Goal: Task Accomplishment & Management: Contribute content

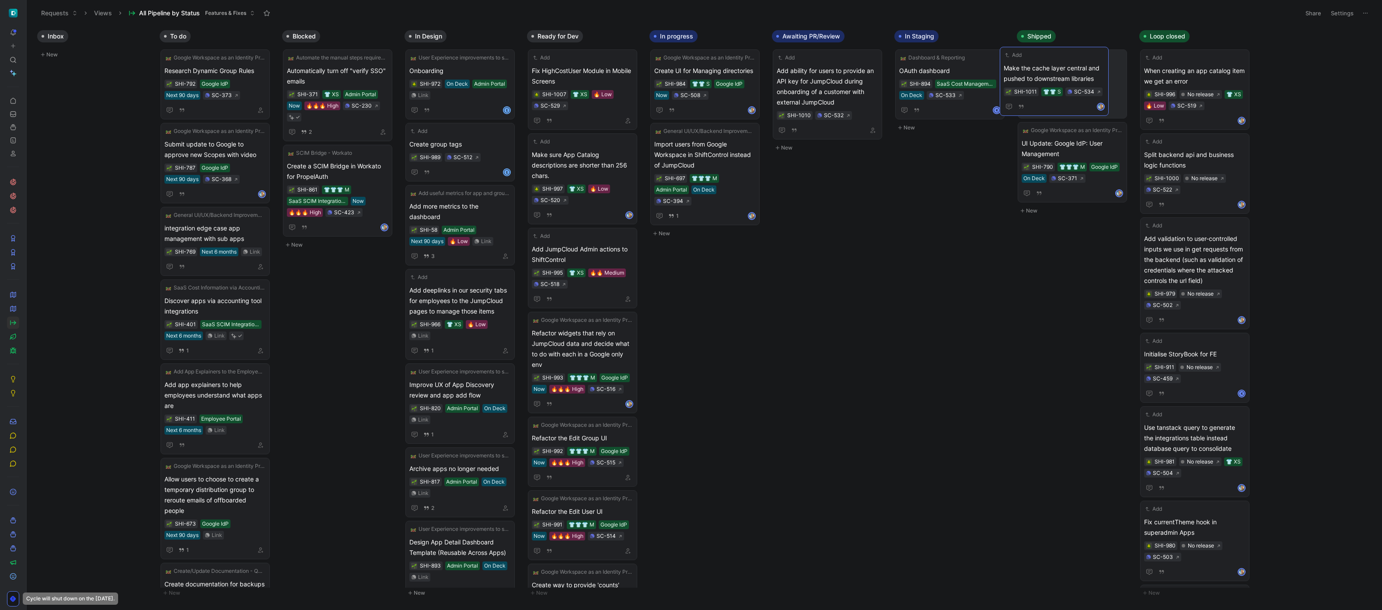
drag, startPoint x: 839, startPoint y: 77, endPoint x: 1066, endPoint y: 74, distance: 227.4
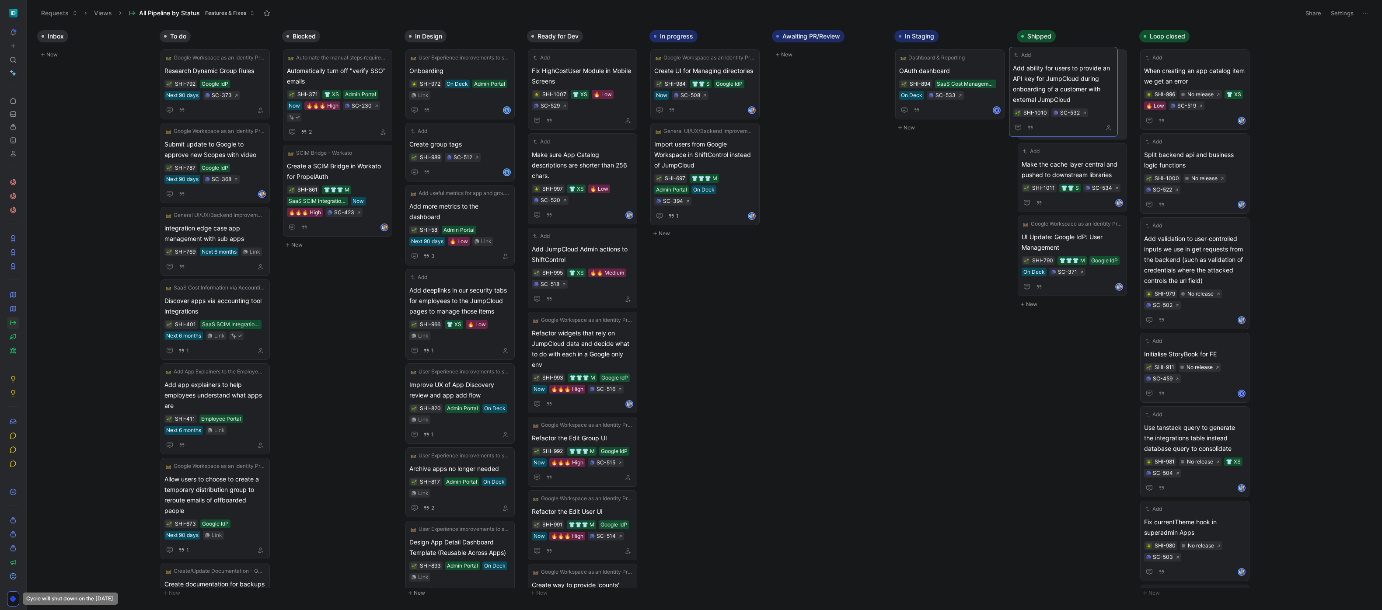
drag, startPoint x: 841, startPoint y: 88, endPoint x: 1077, endPoint y: 84, distance: 236.6
drag, startPoint x: 750, startPoint y: 327, endPoint x: 751, endPoint y: 321, distance: 5.8
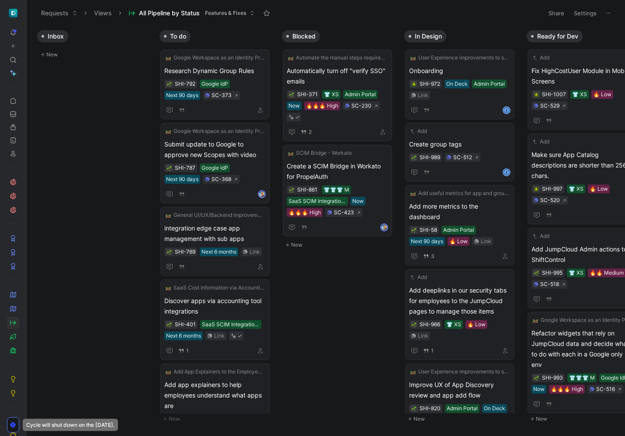
click at [51, 52] on button "New" at bounding box center [94, 54] width 115 height 10
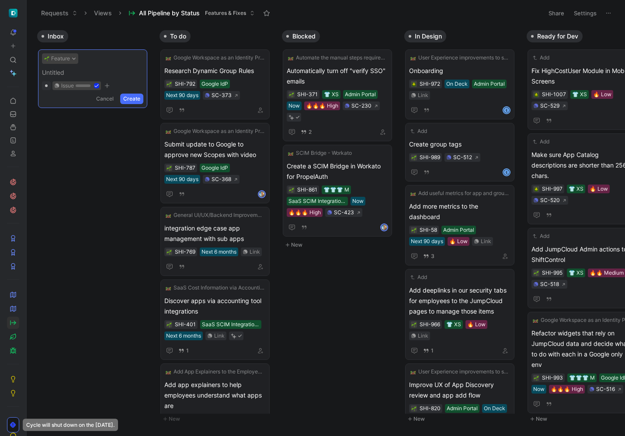
click at [54, 59] on button "Feature" at bounding box center [60, 58] width 36 height 10
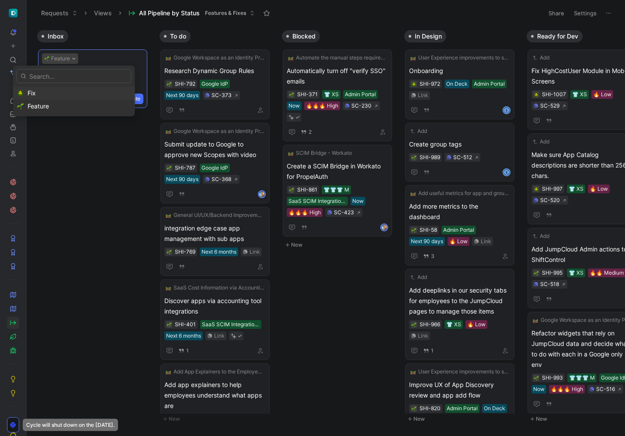
drag, startPoint x: 59, startPoint y: 94, endPoint x: 64, endPoint y: 91, distance: 5.9
click at [59, 94] on div "Fix" at bounding box center [80, 93] width 104 height 10
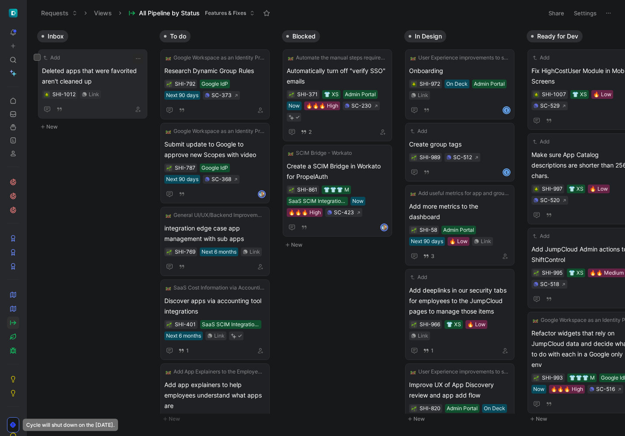
click at [115, 60] on div "Add" at bounding box center [87, 57] width 90 height 9
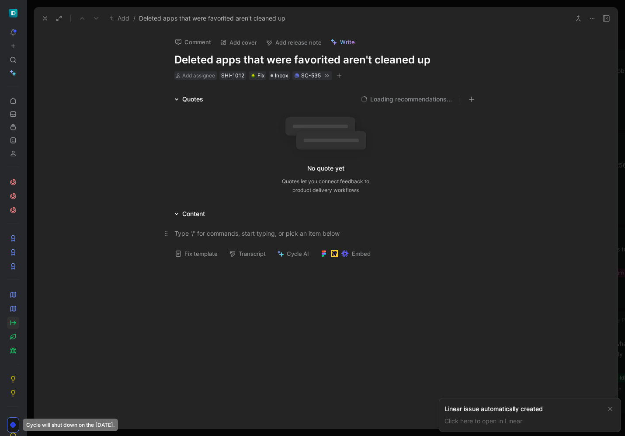
click at [216, 234] on div at bounding box center [326, 233] width 303 height 9
click at [207, 253] on button "Fix template" at bounding box center [196, 254] width 51 height 12
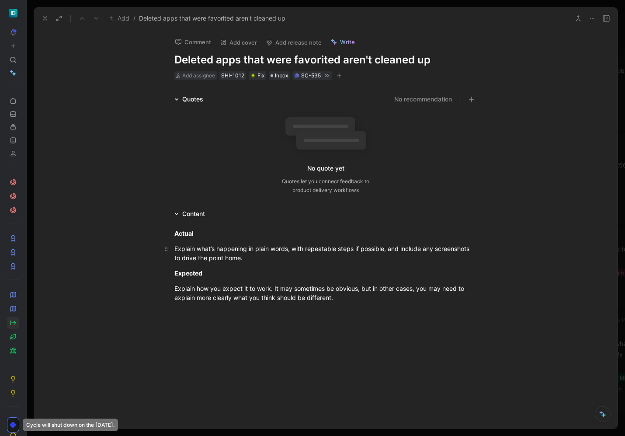
click at [265, 260] on div "Explain what’s happening in plain words, with repeatable steps if possible, and…" at bounding box center [326, 253] width 303 height 18
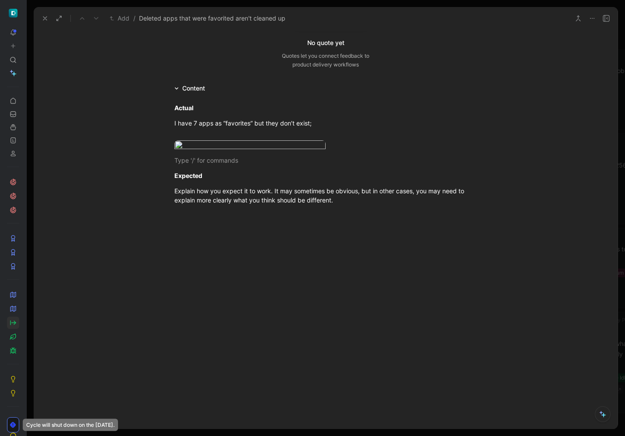
scroll to position [177, 0]
click at [290, 205] on div "Explain how you expect it to work. It may sometimes be obvious, but in other ca…" at bounding box center [326, 195] width 303 height 18
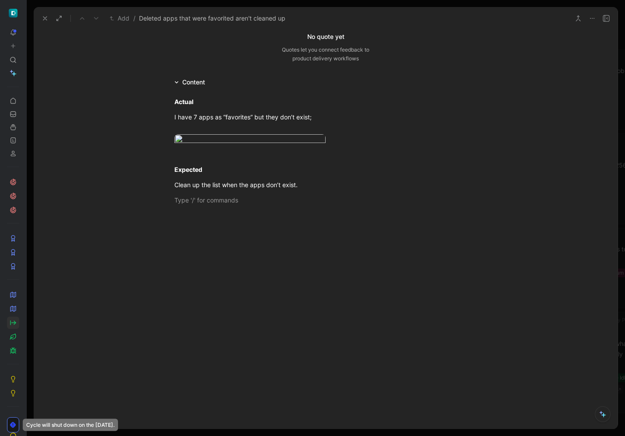
click at [46, 21] on icon at bounding box center [45, 18] width 7 height 7
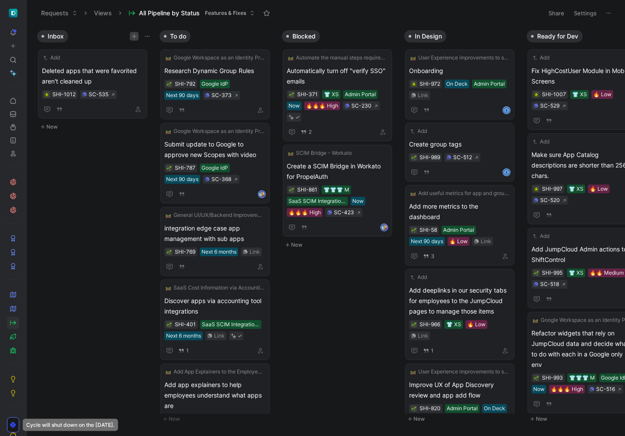
click at [133, 37] on icon "button" at bounding box center [134, 36] width 5 height 5
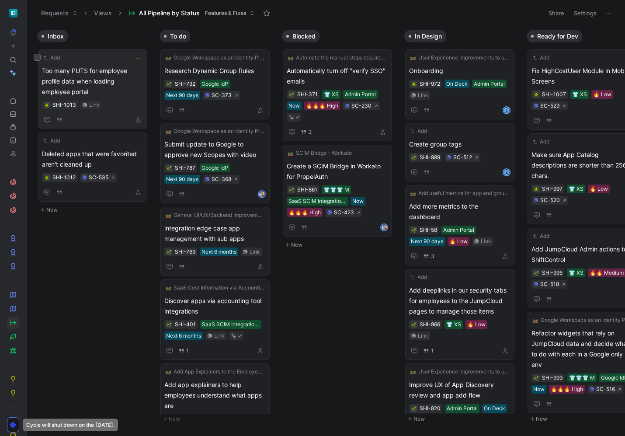
click at [101, 62] on div "Add Too many PUTS for employee profile data when loading employee portal SHI-10…" at bounding box center [92, 89] width 101 height 72
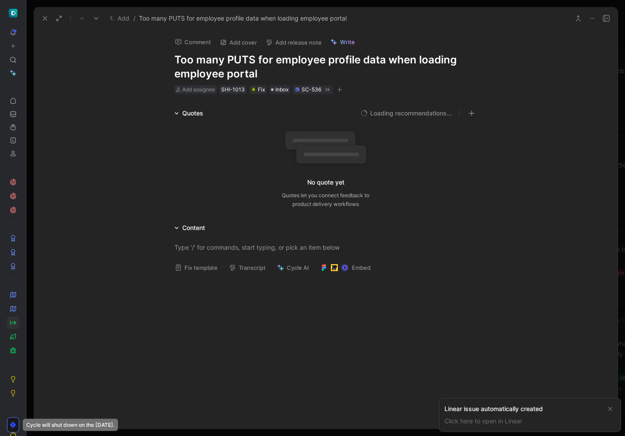
click at [202, 272] on button "Fix template" at bounding box center [196, 268] width 51 height 12
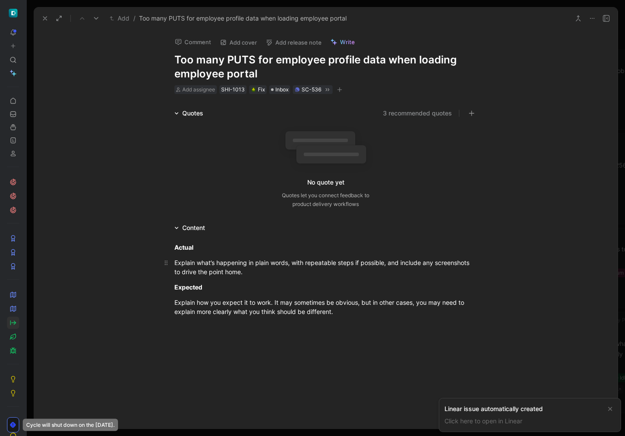
click at [204, 263] on div "Explain what’s happening in plain words, with repeatable steps if possible, and…" at bounding box center [326, 267] width 303 height 18
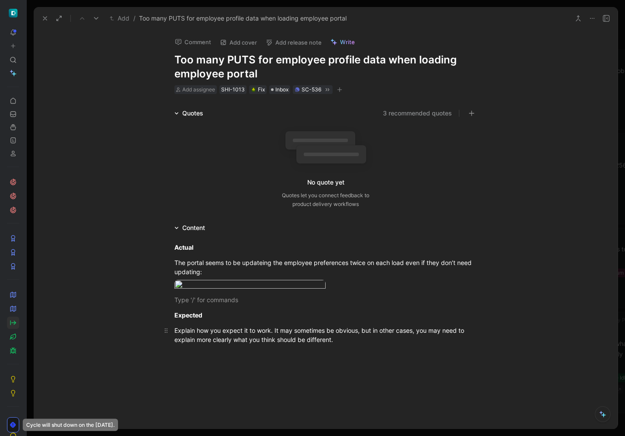
click at [269, 345] on p "Explain how you expect it to work. It may sometimes be obvious, but in other ca…" at bounding box center [326, 335] width 336 height 24
click at [117, 125] on div "Quotes 3 recommended quotes No quote yet Quotes let you connect feedback to pro…" at bounding box center [326, 160] width 584 height 104
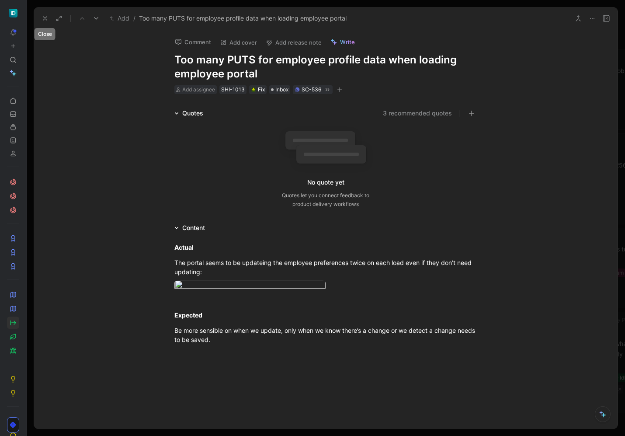
click at [44, 17] on use at bounding box center [44, 18] width 3 height 3
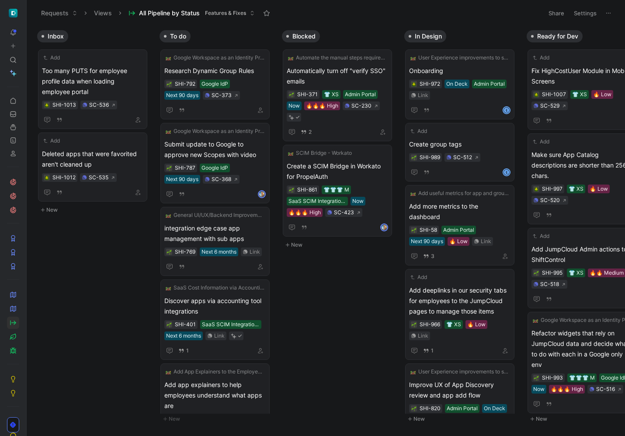
click at [47, 210] on button "New" at bounding box center [94, 210] width 115 height 10
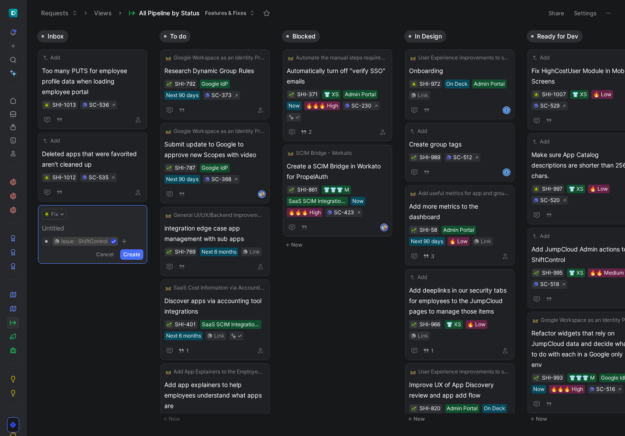
click at [70, 237] on span "issue" at bounding box center [67, 241] width 13 height 9
click at [52, 237] on input "issue · ShiftControl" at bounding box center [52, 237] width 0 height 0
click at [70, 233] on span at bounding box center [92, 228] width 101 height 10
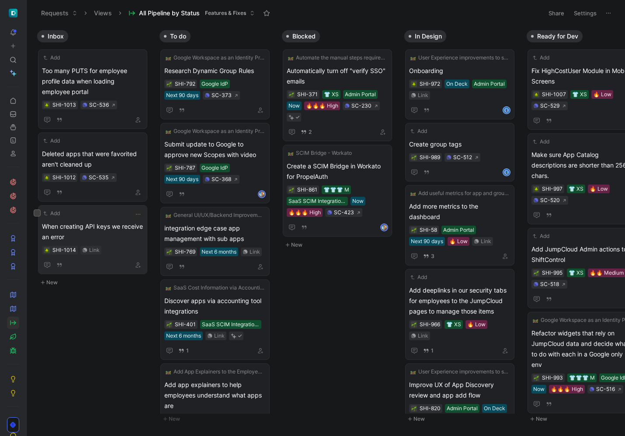
click at [106, 216] on div "Add" at bounding box center [87, 213] width 90 height 9
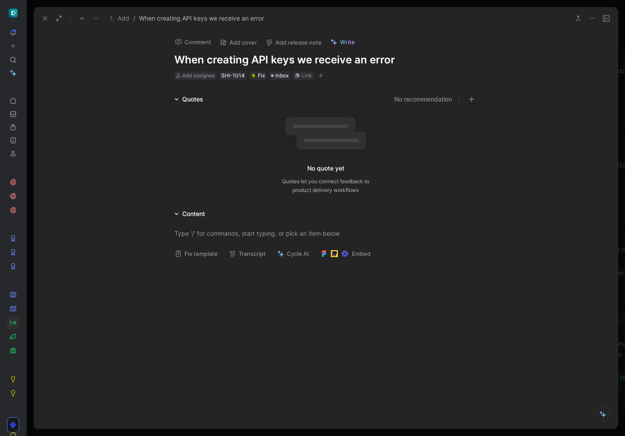
click at [197, 253] on button "Fix template" at bounding box center [196, 254] width 51 height 12
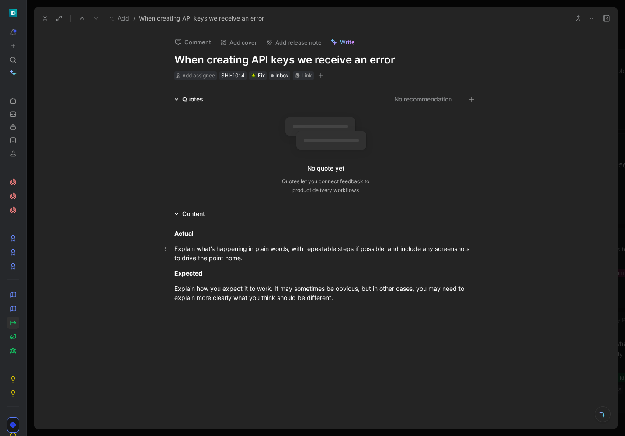
click at [206, 242] on p "Explain what’s happening in plain words, with repeatable steps if possible, and…" at bounding box center [326, 253] width 336 height 24
click at [202, 253] on div "Explain what’s happening in plain words, with repeatable steps if possible, and…" at bounding box center [326, 253] width 303 height 18
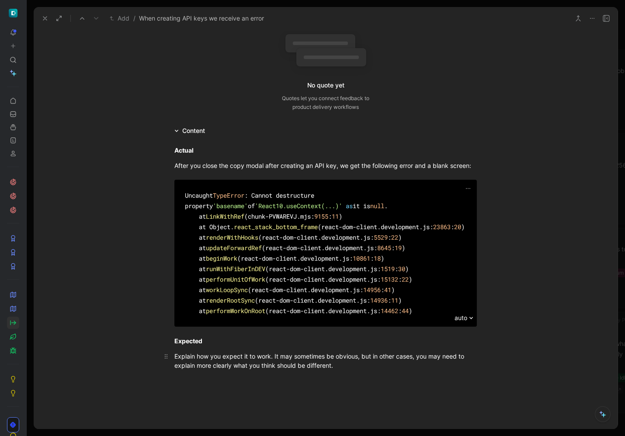
scroll to position [84, 0]
click at [244, 370] on div "Explain how you expect it to work. It may sometimes be obvious, but in other ca…" at bounding box center [326, 360] width 303 height 18
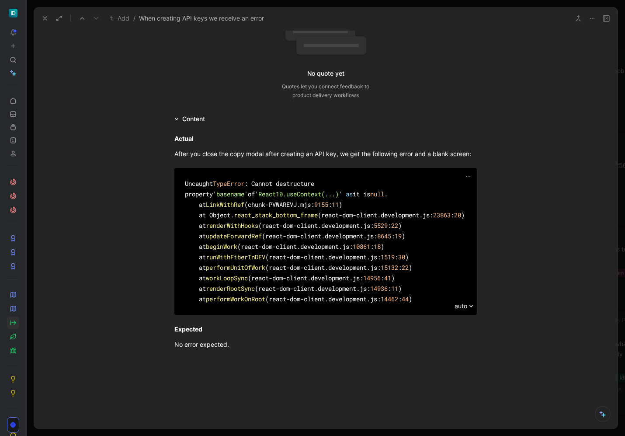
scroll to position [96, 0]
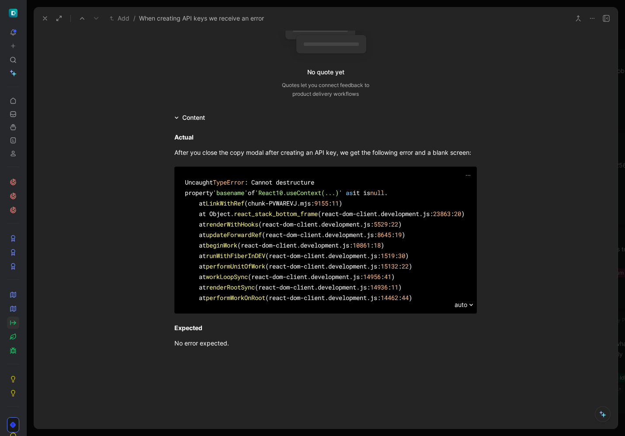
click at [346, 225] on div "Uncaught TypeError : Cannot destructure property 'basename' of 'React10.useCont…" at bounding box center [326, 240] width 282 height 126
click at [436, 303] on div "Uncaught TypeError : Cannot destructure property 'basename' of 'React10.useCont…" at bounding box center [326, 240] width 282 height 126
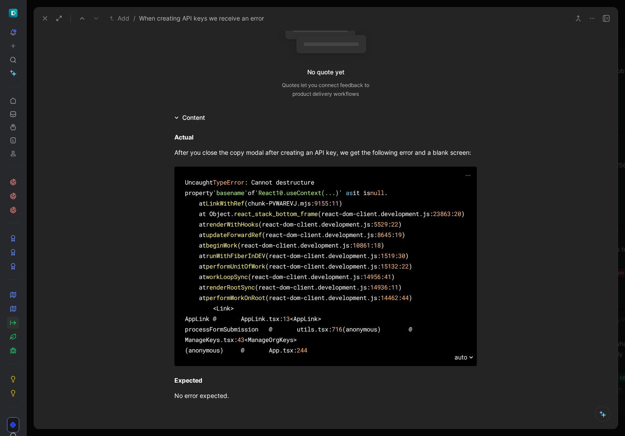
click at [214, 322] on div "Uncaught TypeError : Cannot destructure property 'basename' of 'React10.useCont…" at bounding box center [326, 266] width 282 height 178
click at [216, 321] on div "Uncaught TypeError : Cannot destructure property 'basename' of 'React10.useCont…" at bounding box center [326, 266] width 282 height 178
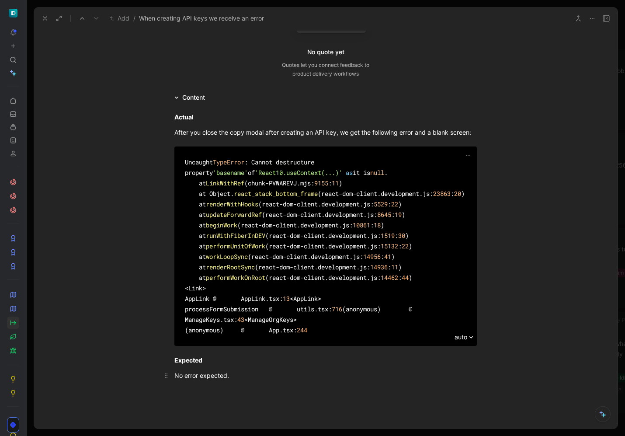
scroll to position [161, 0]
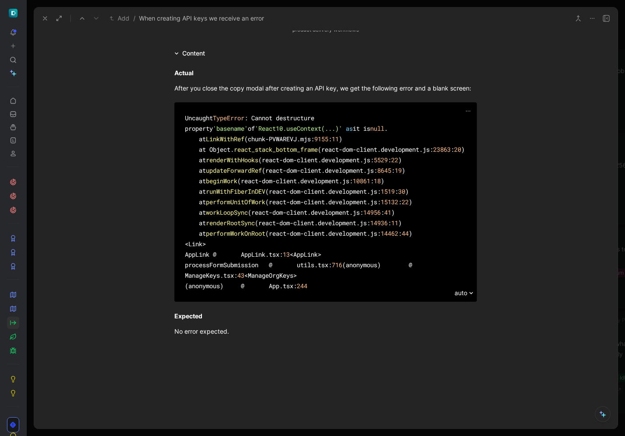
click at [44, 19] on use at bounding box center [44, 18] width 3 height 3
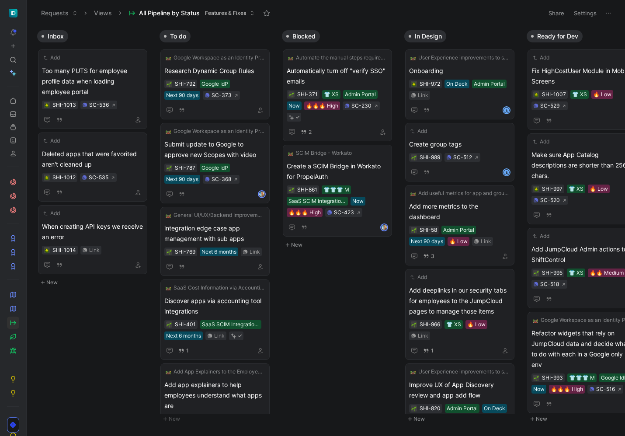
click at [54, 283] on button "New" at bounding box center [94, 282] width 115 height 10
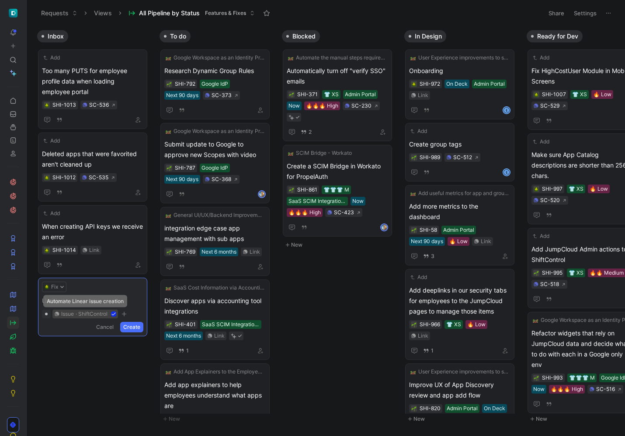
click at [70, 307] on form "Fix Untitled issue · ShiftControl Cancel Create" at bounding box center [92, 307] width 101 height 51
click at [70, 302] on span at bounding box center [92, 301] width 101 height 10
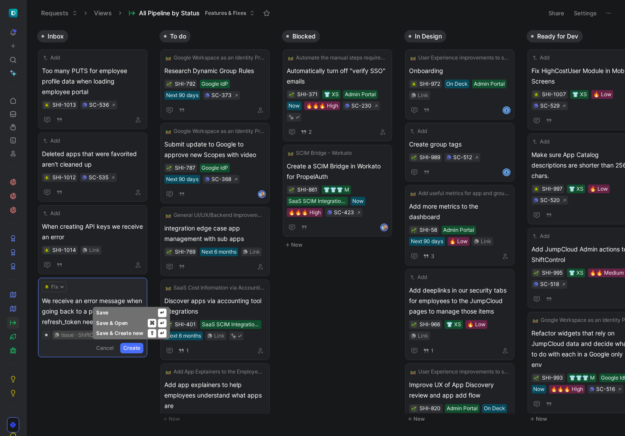
click at [132, 346] on button "Create" at bounding box center [131, 348] width 23 height 10
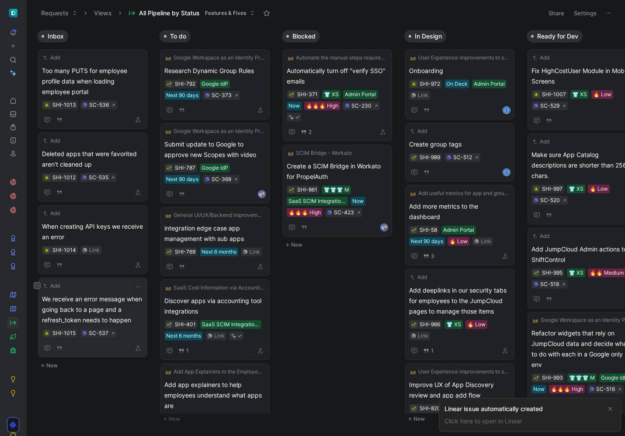
click at [125, 299] on span "We receive an error message when going back to a page and a refresh_token needs…" at bounding box center [92, 309] width 101 height 31
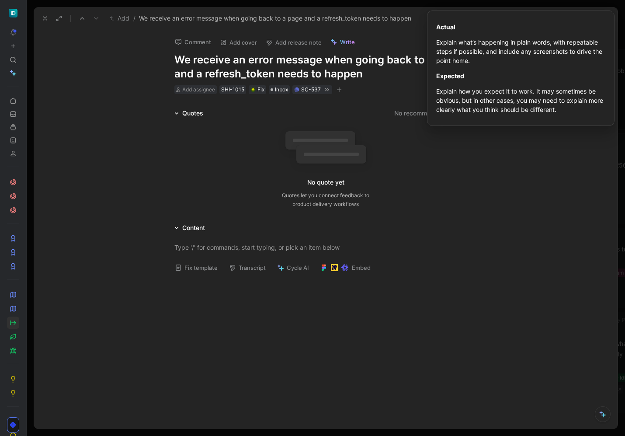
click at [184, 269] on button "Fix template" at bounding box center [196, 268] width 51 height 12
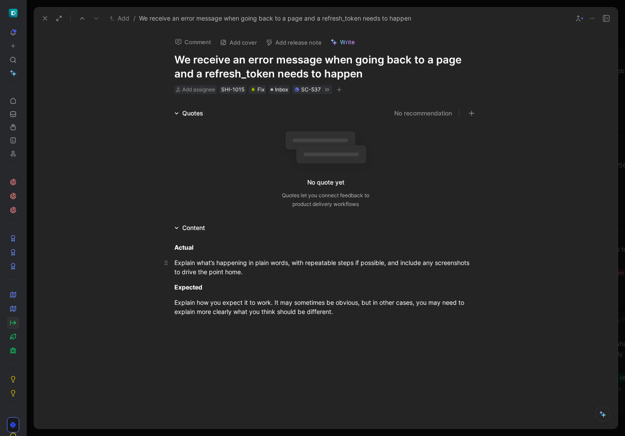
click at [233, 269] on div "Explain what’s happening in plain words, with repeatable steps if possible, and…" at bounding box center [326, 267] width 303 height 18
click at [260, 314] on div "Explain how you expect it to work. It may sometimes be obvious, but in other ca…" at bounding box center [326, 307] width 303 height 18
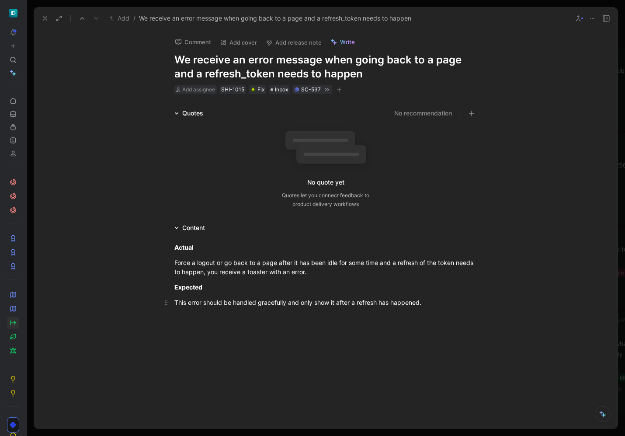
click at [260, 314] on div "Actual Force a logout or go back to a page after it has been idle for some time…" at bounding box center [326, 275] width 584 height 84
click at [43, 19] on icon at bounding box center [45, 18] width 7 height 7
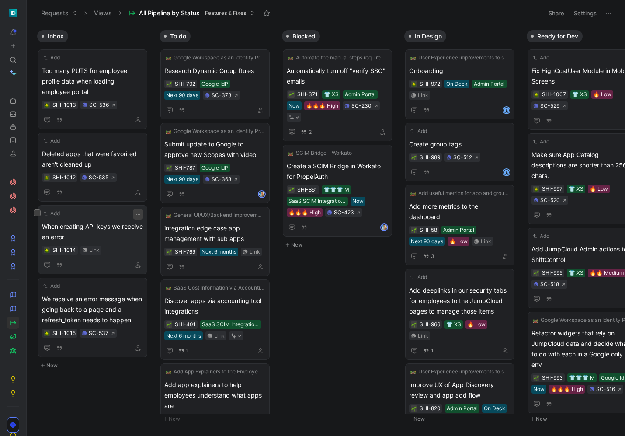
click at [140, 216] on icon "button" at bounding box center [138, 214] width 7 height 7
click at [94, 248] on div "Link" at bounding box center [94, 250] width 10 height 9
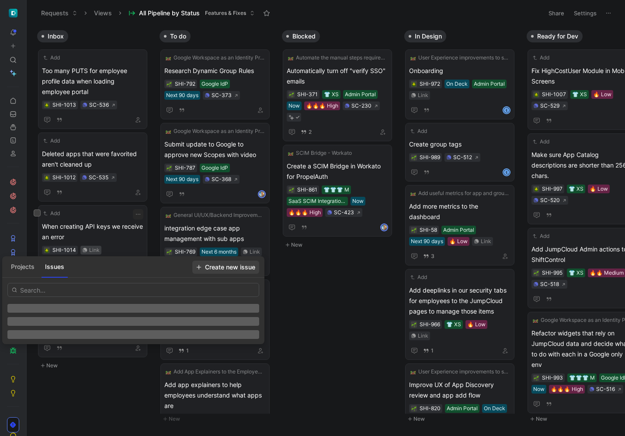
click at [238, 267] on span "Create new issue" at bounding box center [225, 267] width 59 height 10
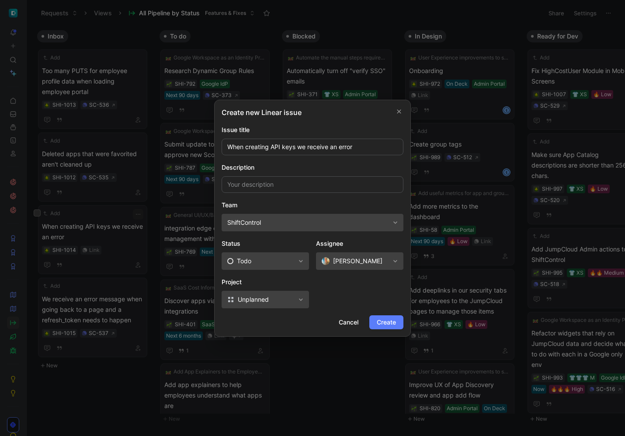
click at [391, 321] on span "Create" at bounding box center [386, 322] width 19 height 10
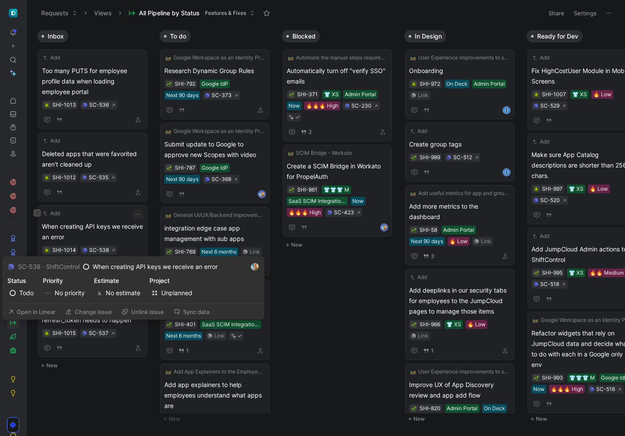
click at [40, 311] on button "Open in Linear" at bounding box center [32, 312] width 56 height 12
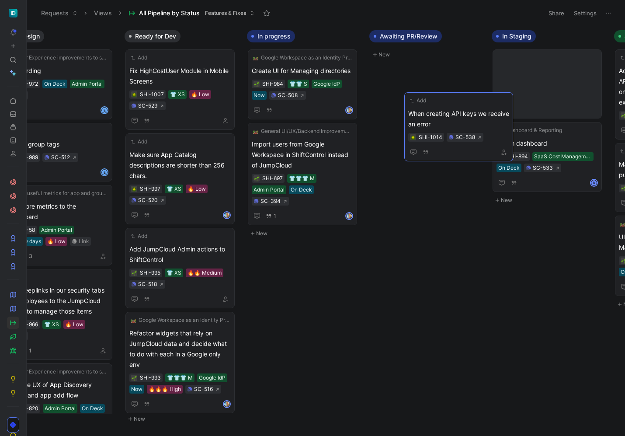
scroll to position [0, 356]
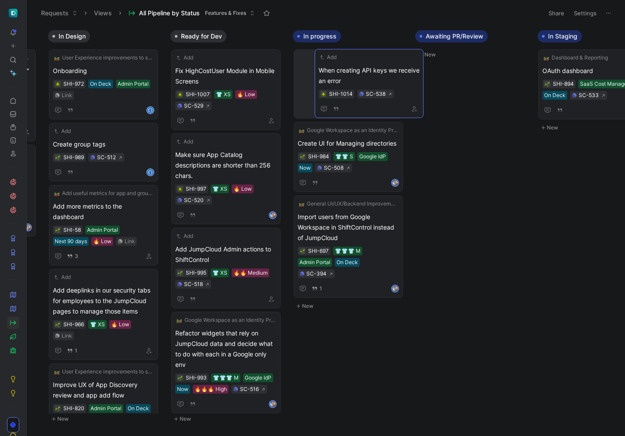
drag, startPoint x: 82, startPoint y: 228, endPoint x: 359, endPoint y: 73, distance: 317.2
click at [351, 70] on span "When creating API keys we receive an error" at bounding box center [348, 76] width 101 height 21
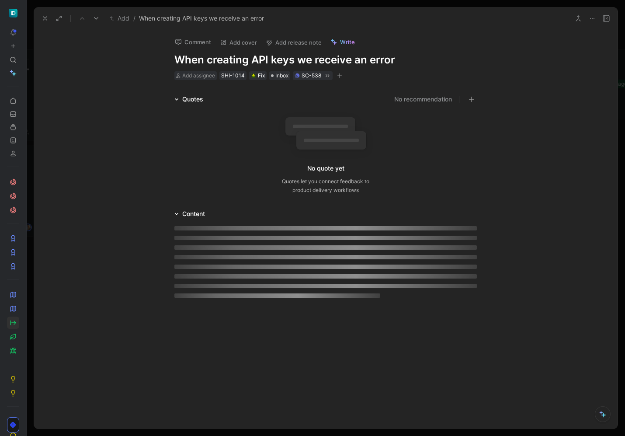
click at [351, 62] on h1 "When creating API keys we receive an error" at bounding box center [326, 60] width 303 height 14
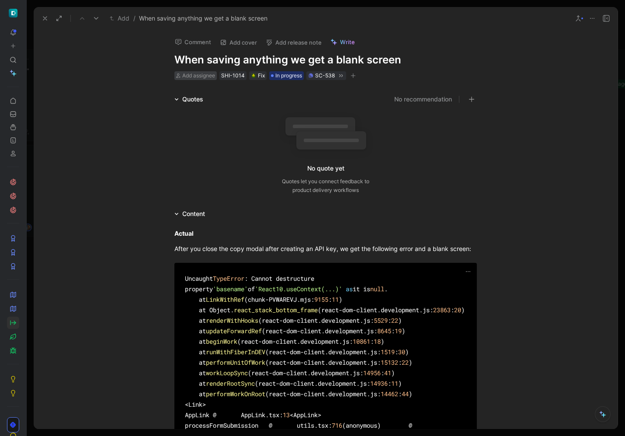
click at [188, 73] on span "Add assignee" at bounding box center [198, 75] width 33 height 7
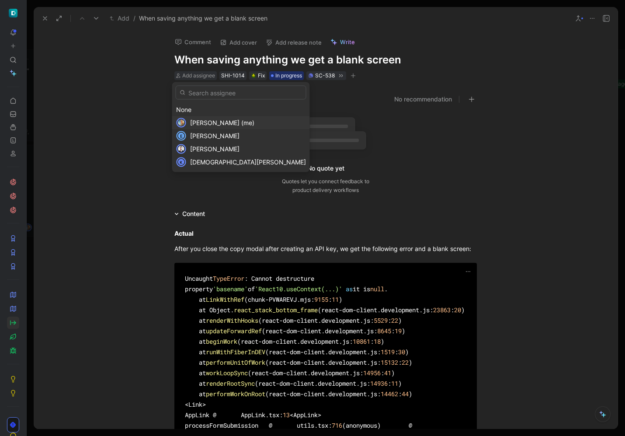
click at [197, 121] on span "[PERSON_NAME] (me)" at bounding box center [222, 122] width 64 height 7
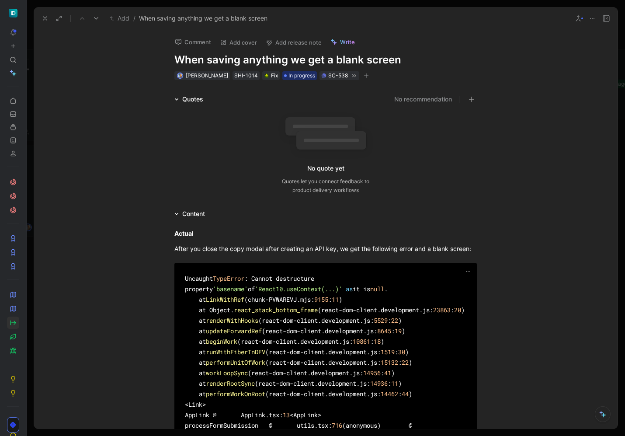
click at [364, 76] on icon "button" at bounding box center [366, 76] width 5 height 0
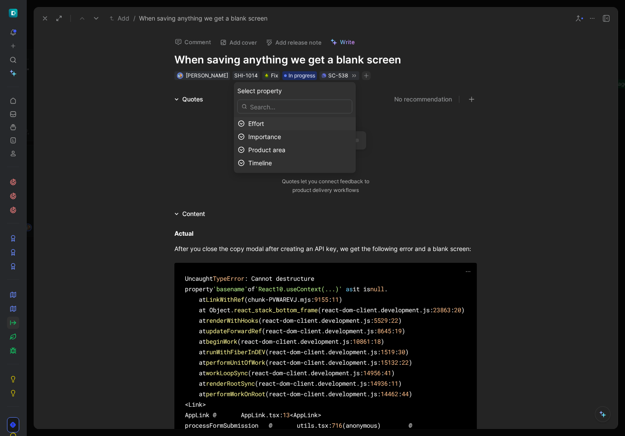
click at [303, 124] on div "Effort" at bounding box center [300, 124] width 104 height 10
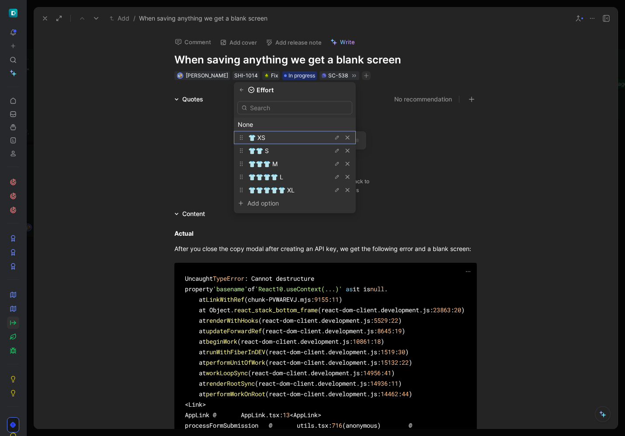
click at [294, 138] on div "👕 XS" at bounding box center [281, 138] width 66 height 10
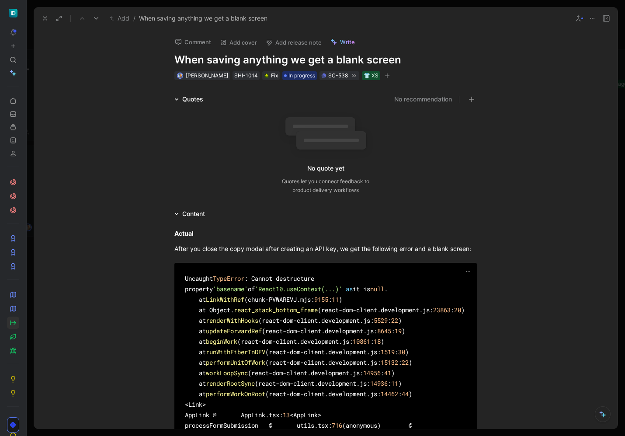
click at [181, 43] on button "Comment" at bounding box center [193, 42] width 44 height 12
click at [213, 65] on p at bounding box center [197, 64] width 120 height 9
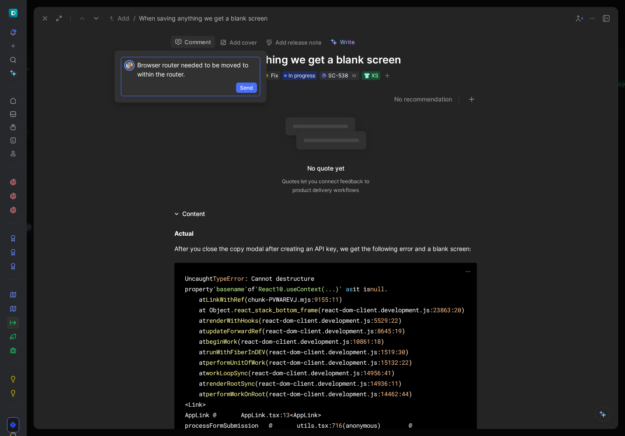
drag, startPoint x: 185, startPoint y: 76, endPoint x: 174, endPoint y: 72, distance: 11.6
click at [176, 73] on p "Browser router needed to be moved to within the router." at bounding box center [197, 69] width 120 height 18
click at [178, 65] on p "Browser router needed to be moved to within the router." at bounding box center [197, 69] width 120 height 18
click at [187, 68] on p "Browser router needed to be moved to within the router." at bounding box center [197, 69] width 120 height 18
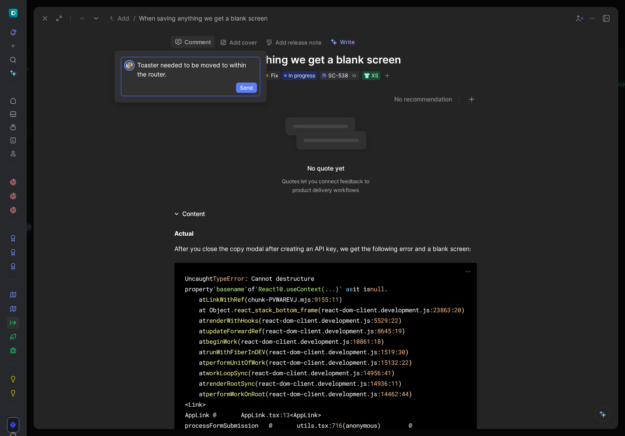
click at [245, 84] on span "Send" at bounding box center [246, 88] width 13 height 9
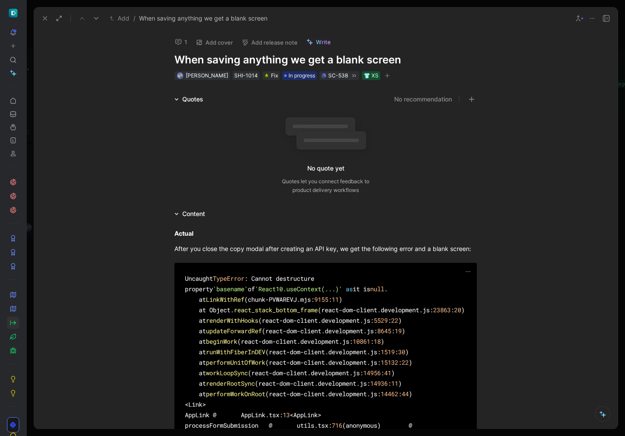
click at [42, 17] on icon at bounding box center [45, 18] width 7 height 7
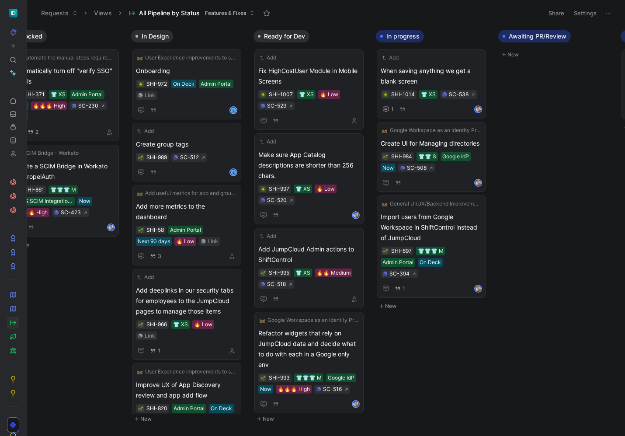
scroll to position [0, 429]
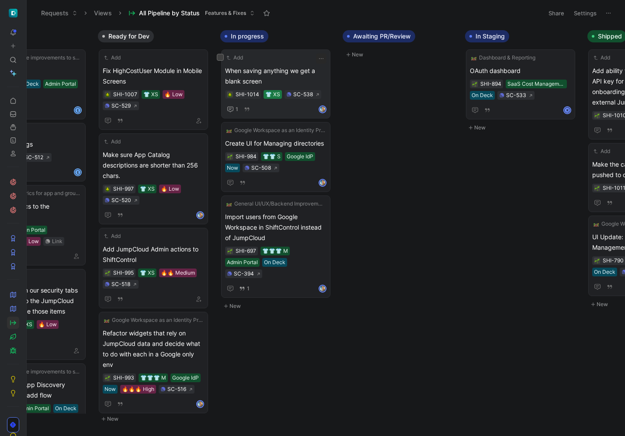
click at [279, 90] on div "👕 XS" at bounding box center [273, 94] width 18 height 9
drag, startPoint x: 279, startPoint y: 90, endPoint x: 290, endPoint y: 64, distance: 28.4
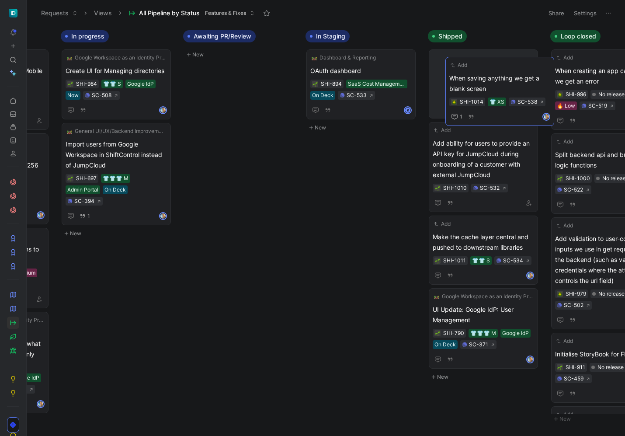
scroll to position [0, 593]
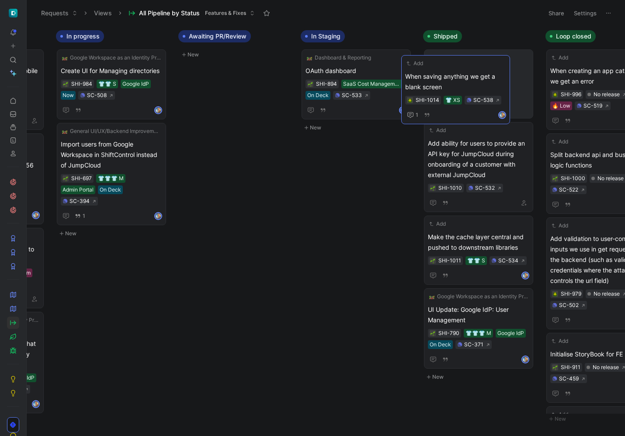
drag, startPoint x: 284, startPoint y: 64, endPoint x: 464, endPoint y: 70, distance: 179.8
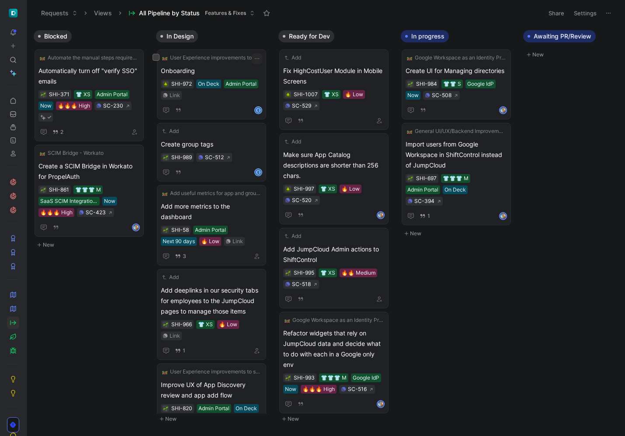
scroll to position [0, 0]
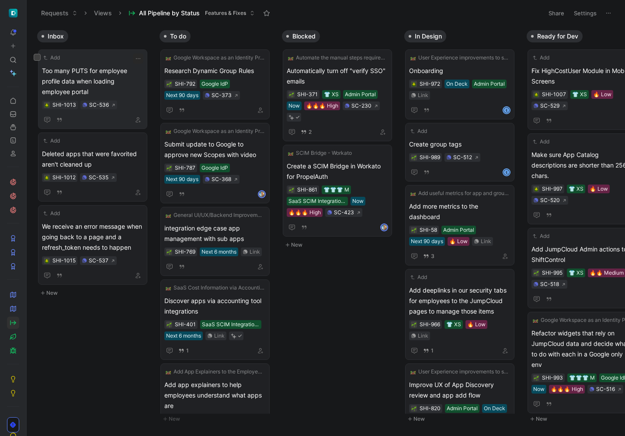
click at [111, 73] on span "Too many PUTS for employee profile data when loading employee portal" at bounding box center [92, 81] width 101 height 31
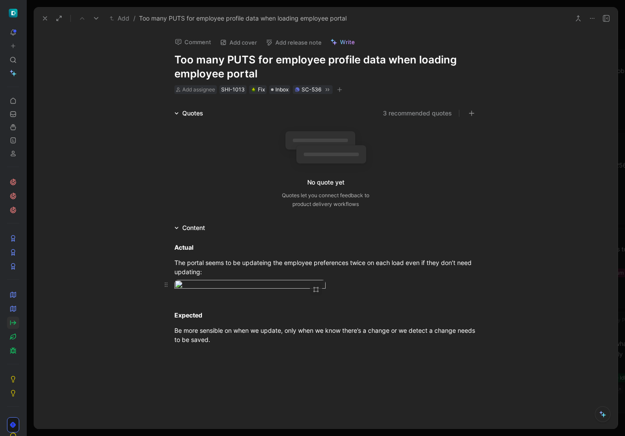
click at [272, 285] on body "To pick up a draggable item, press the space bar. While dragging, use the arrow…" at bounding box center [312, 218] width 625 height 436
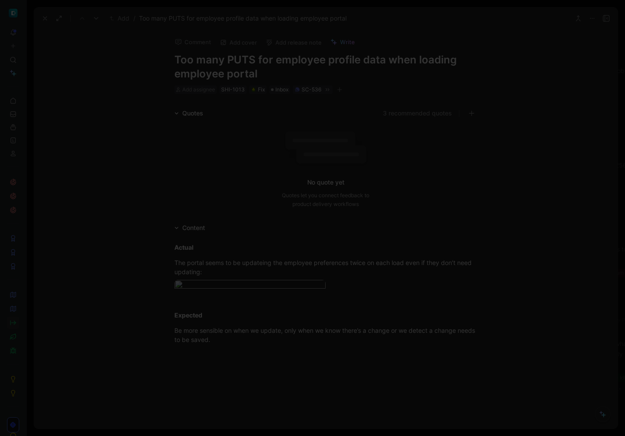
click at [417, 436] on div at bounding box center [312, 436] width 625 height 0
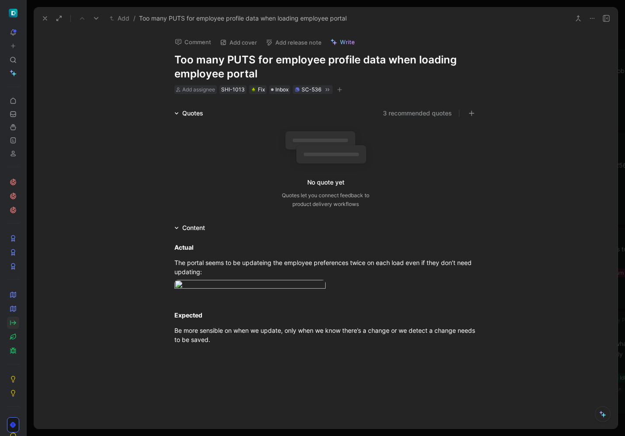
click at [45, 16] on icon at bounding box center [45, 18] width 7 height 7
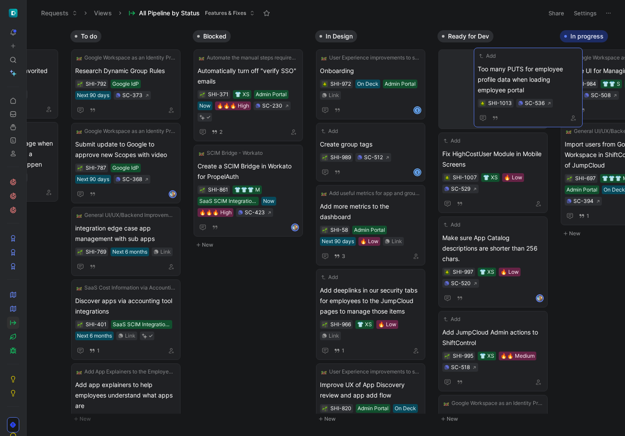
scroll to position [0, 112]
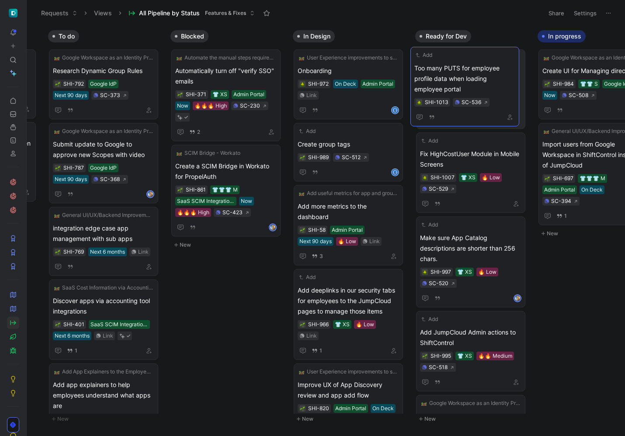
drag, startPoint x: 96, startPoint y: 78, endPoint x: 473, endPoint y: 77, distance: 377.4
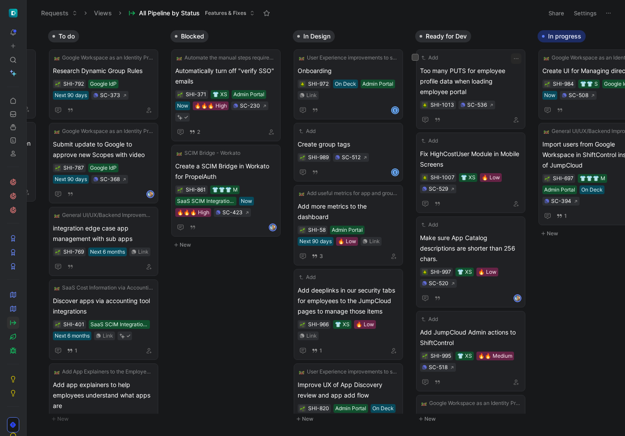
scroll to position [0, 0]
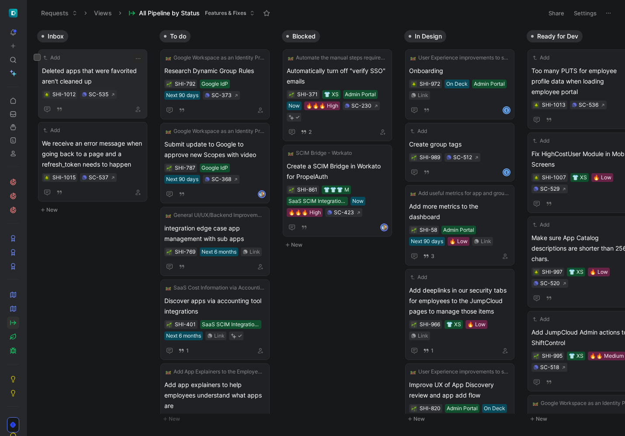
click at [100, 76] on span "Deleted apps that were favorited aren't cleaned up" at bounding box center [92, 76] width 101 height 21
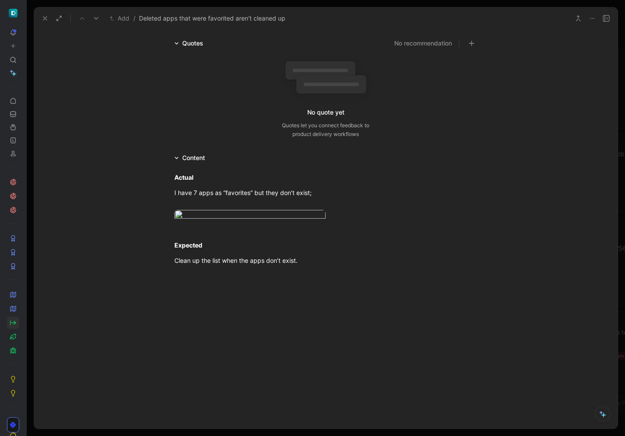
scroll to position [100, 0]
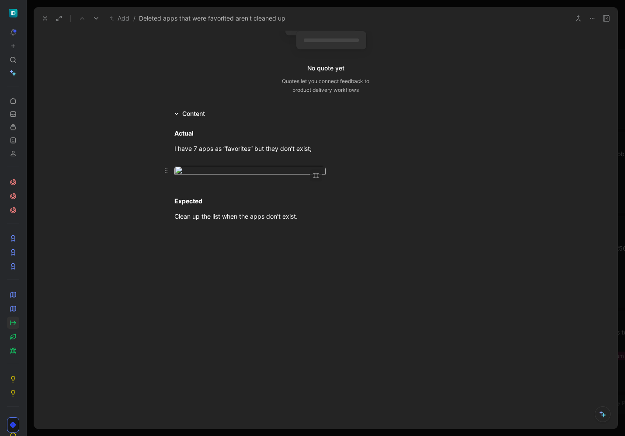
click at [261, 208] on body "To pick up a draggable item, press the space bar. While dragging, use the arrow…" at bounding box center [312, 218] width 625 height 436
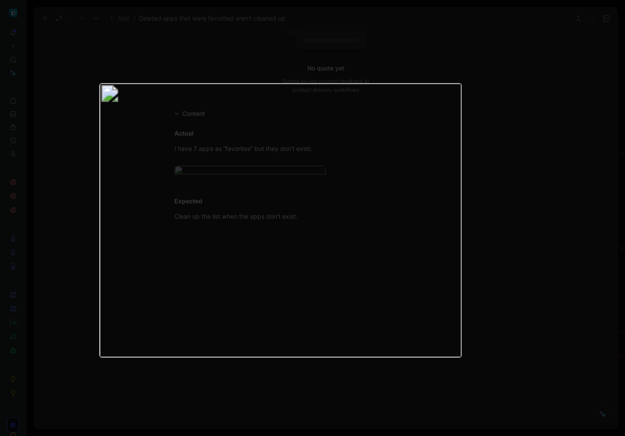
click at [438, 436] on div at bounding box center [312, 436] width 625 height 0
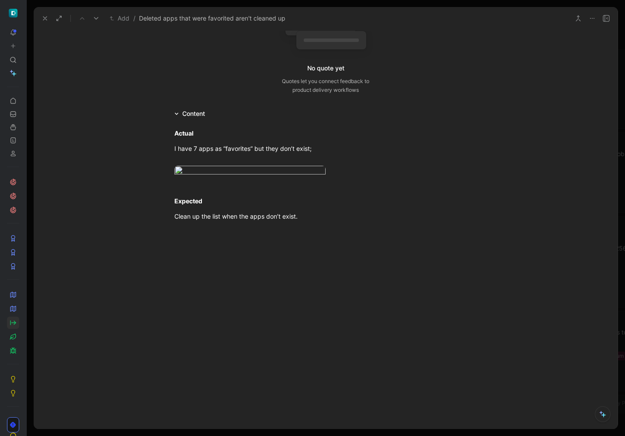
click at [44, 17] on icon at bounding box center [45, 18] width 7 height 7
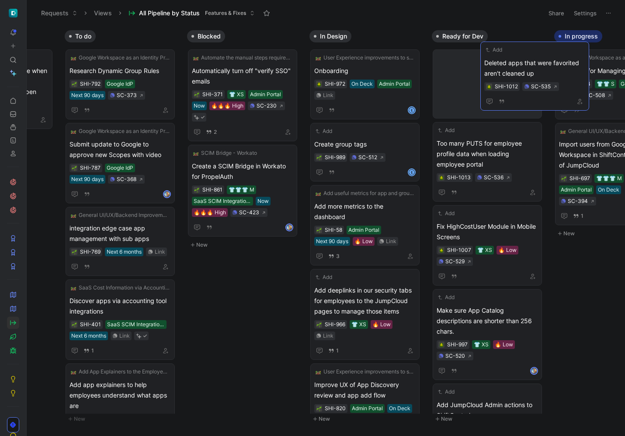
drag, startPoint x: 98, startPoint y: 78, endPoint x: 541, endPoint y: 70, distance: 442.2
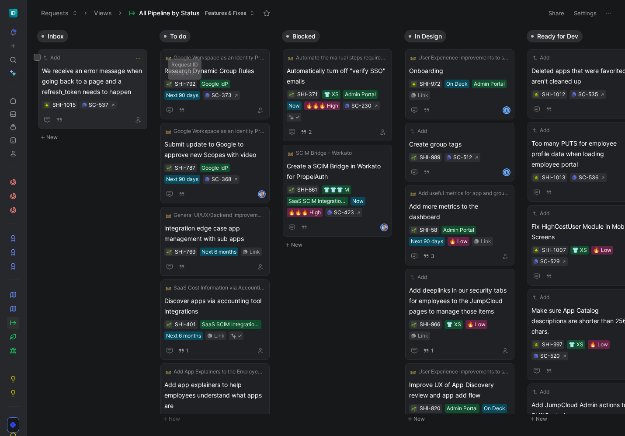
click at [120, 82] on span "We receive an error message when going back to a page and a refresh_token needs…" at bounding box center [92, 81] width 101 height 31
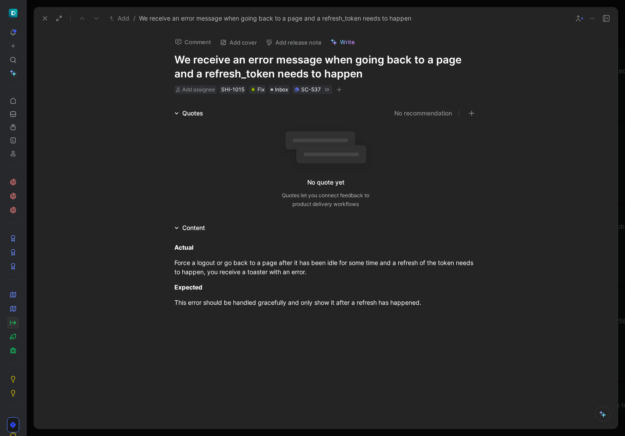
click at [420, 319] on div at bounding box center [326, 382] width 584 height 131
click at [374, 276] on div "Force a logout or go back to a page after it has been idle for some time and a …" at bounding box center [326, 267] width 303 height 18
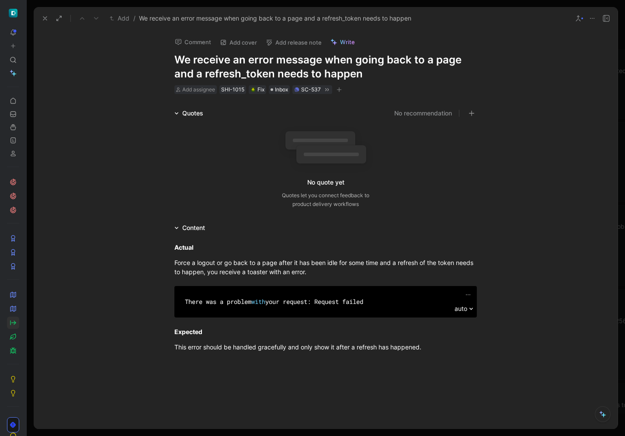
click at [515, 309] on div "There was a problem with your request: Request failed auto" at bounding box center [326, 302] width 584 height 44
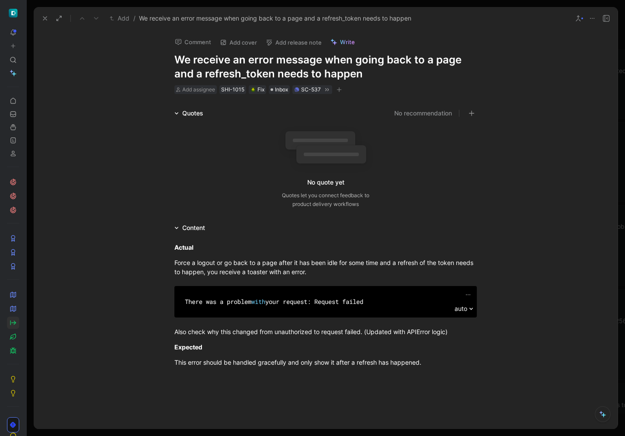
click at [46, 19] on use at bounding box center [44, 18] width 3 height 3
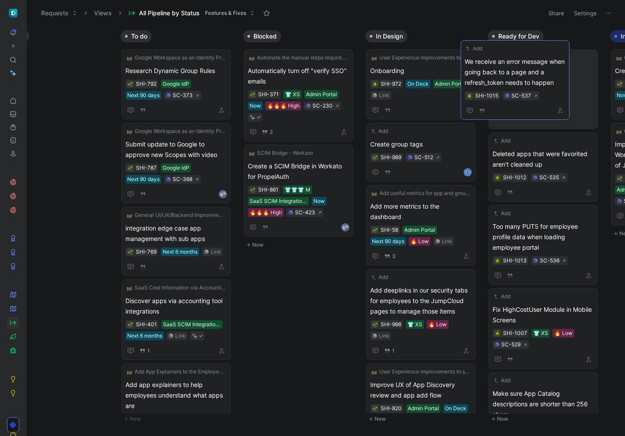
scroll to position [0, 55]
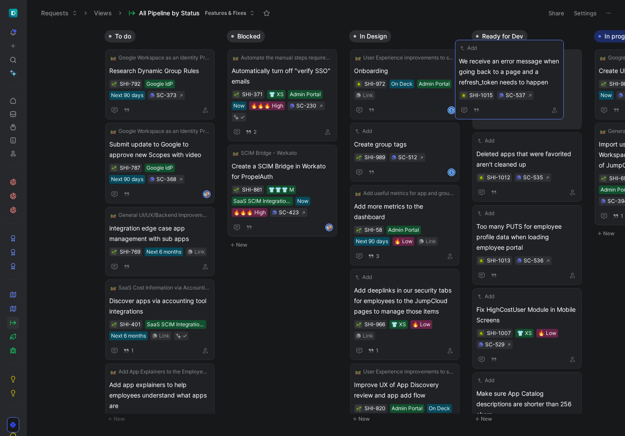
drag, startPoint x: 88, startPoint y: 83, endPoint x: 505, endPoint y: 73, distance: 417.3
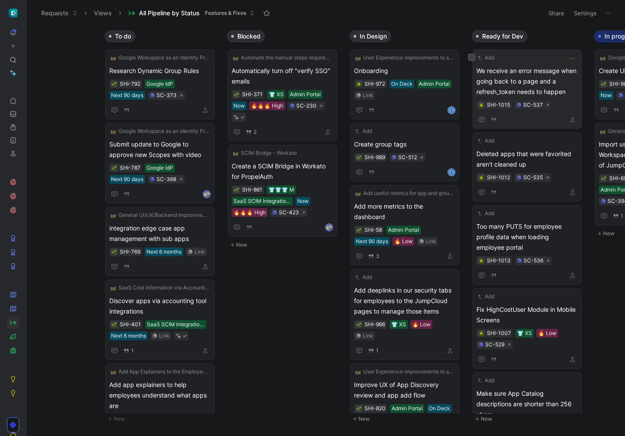
click at [580, 117] on div "Add We receive an error message when going back to a page and a refresh_token n…" at bounding box center [527, 89] width 109 height 80
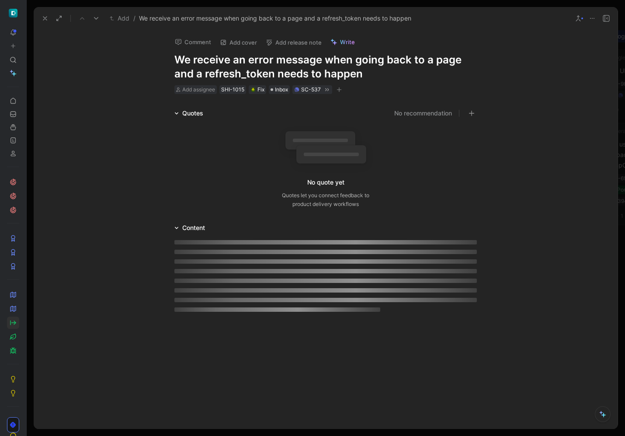
click at [572, 120] on div "Quotes No recommendation No quote yet Quotes let you connect feedback to produc…" at bounding box center [326, 160] width 584 height 104
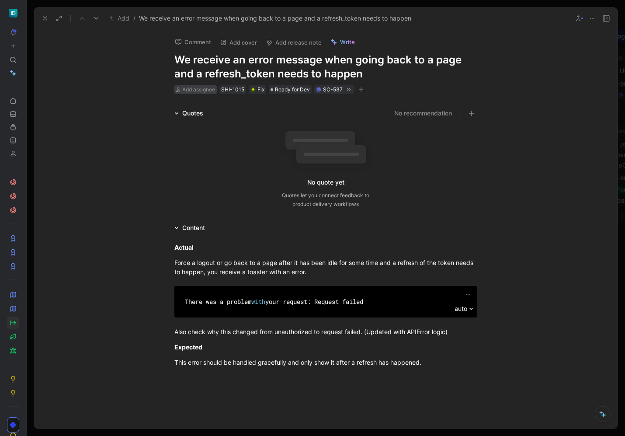
click at [204, 92] on span "Add assignee" at bounding box center [198, 89] width 33 height 7
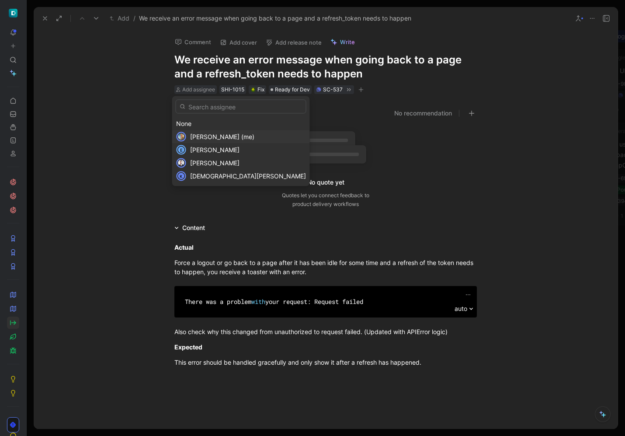
click at [202, 140] on div "[PERSON_NAME] (me)" at bounding box center [248, 137] width 116 height 10
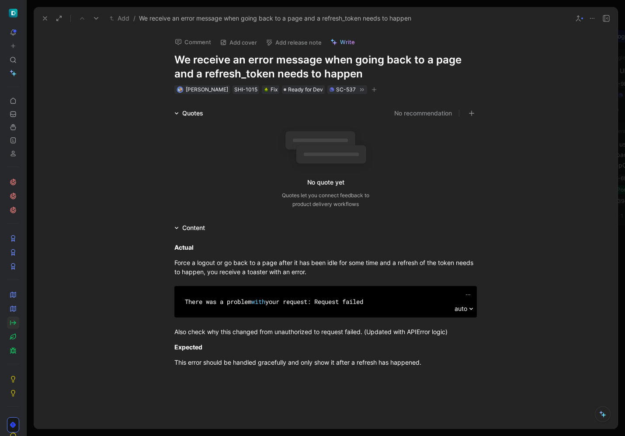
click at [42, 19] on icon at bounding box center [45, 18] width 7 height 7
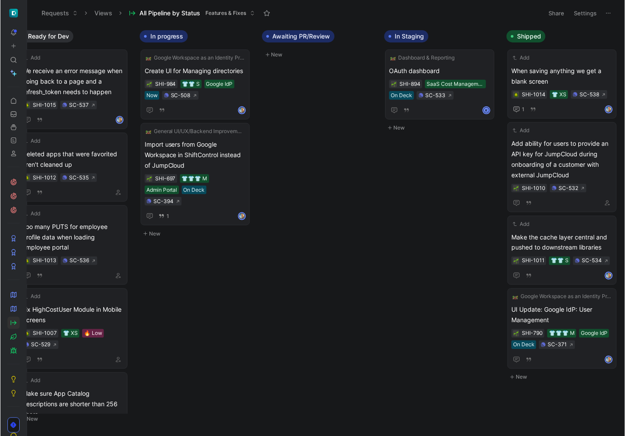
scroll to position [0, 521]
